Goal: Check status: Check status

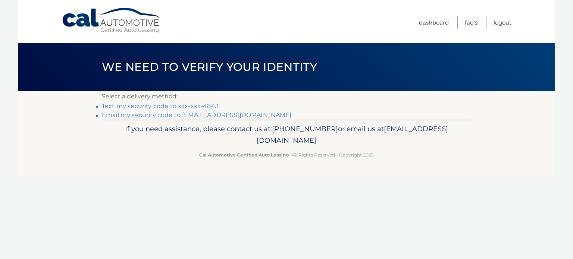
click at [137, 106] on link "Text my security code to xxx-xxx-4843" at bounding box center [160, 106] width 117 height 7
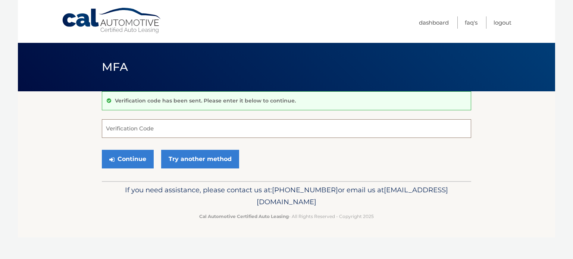
click at [149, 125] on input "Verification Code" at bounding box center [286, 128] width 369 height 19
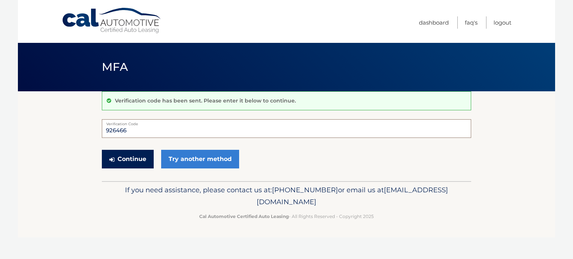
type input "926466"
click at [133, 157] on button "Continue" at bounding box center [128, 159] width 52 height 19
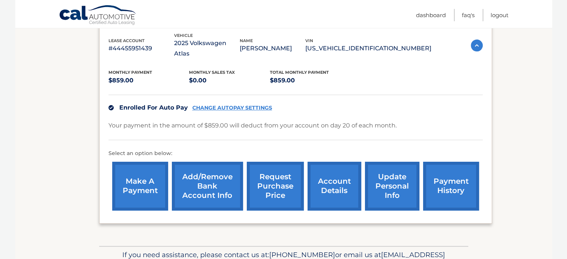
scroll to position [149, 0]
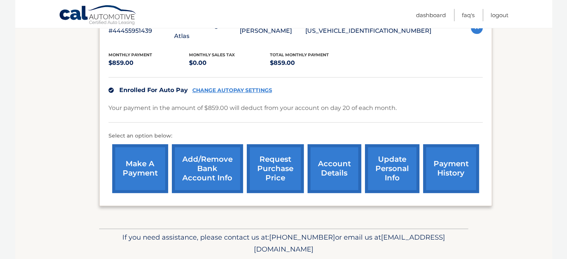
click at [321, 163] on link "account details" at bounding box center [335, 168] width 54 height 49
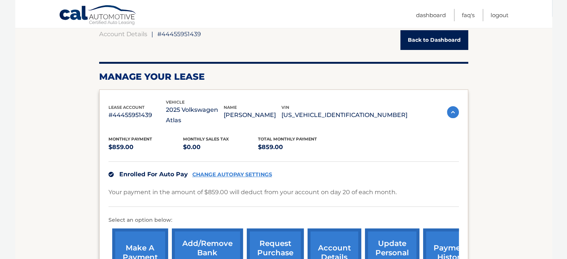
scroll to position [149, 0]
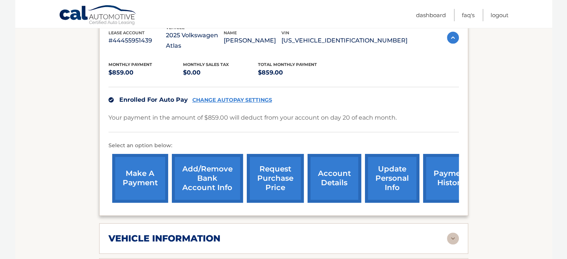
click at [437, 177] on link "payment history" at bounding box center [451, 178] width 56 height 49
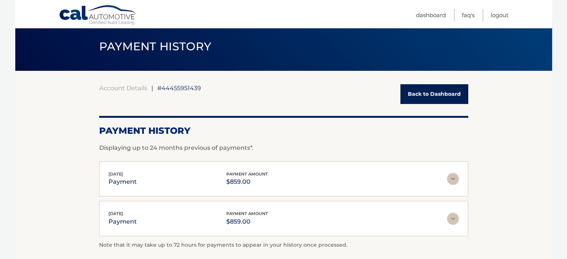
scroll to position [75, 0]
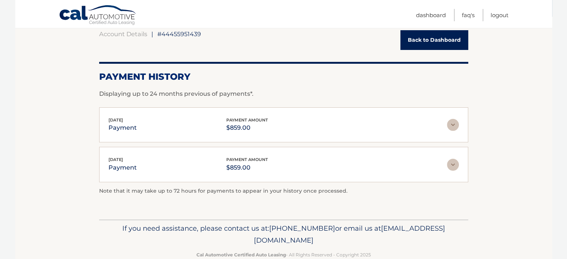
click at [452, 128] on img at bounding box center [453, 125] width 12 height 12
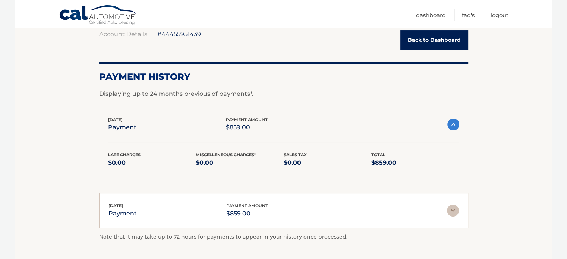
click at [452, 211] on img at bounding box center [453, 211] width 12 height 12
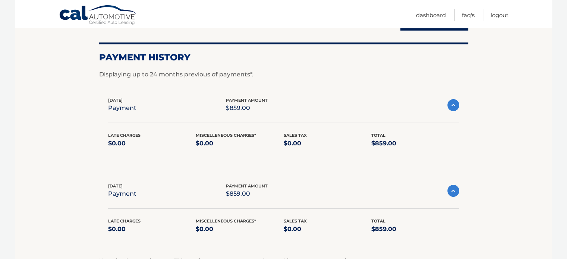
scroll to position [112, 0]
